Goal: Task Accomplishment & Management: Complete application form

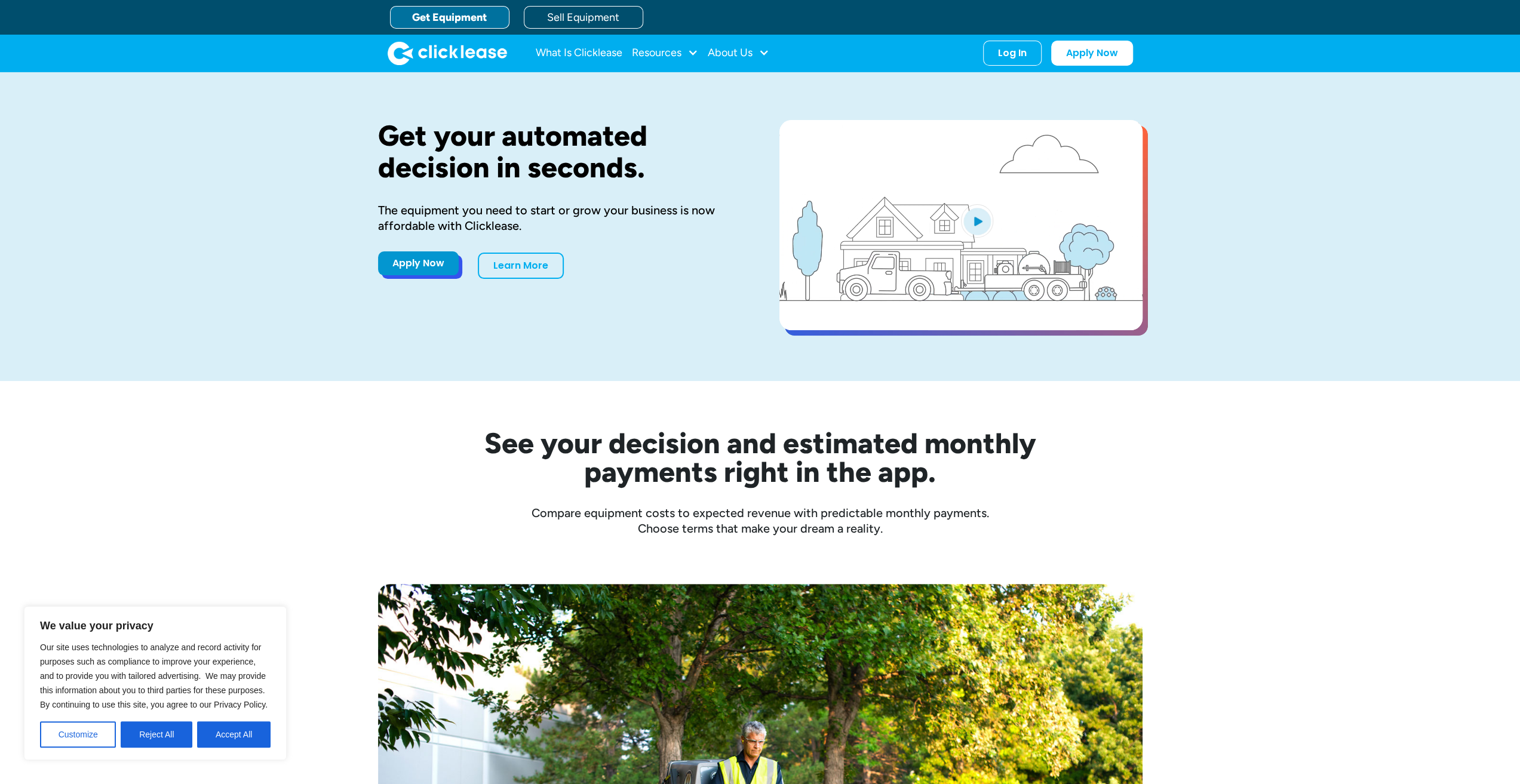
click at [421, 262] on link "Apply Now" at bounding box center [418, 263] width 81 height 24
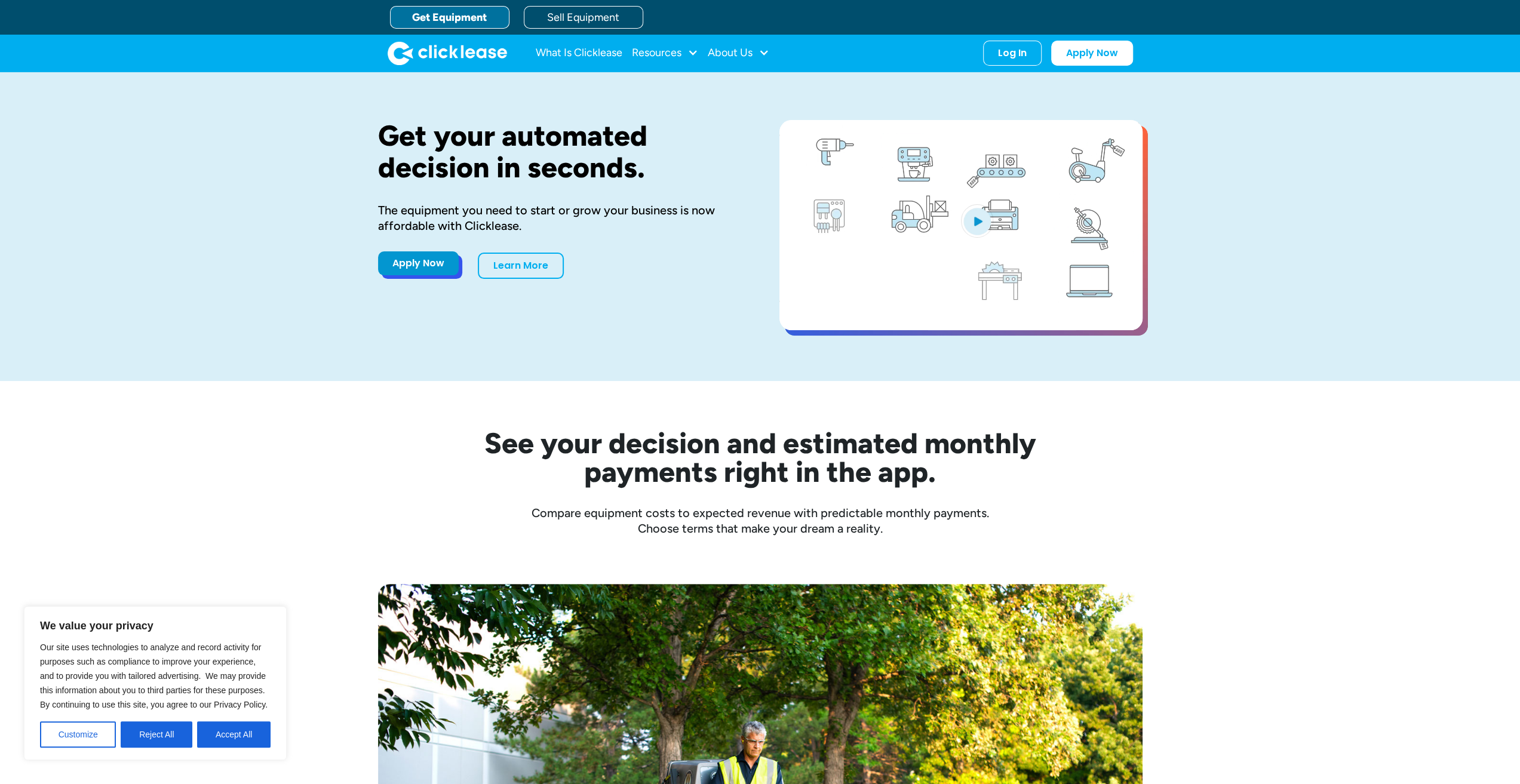
click at [425, 264] on link "Apply Now" at bounding box center [418, 263] width 81 height 24
